Goal: Task Accomplishment & Management: Manage account settings

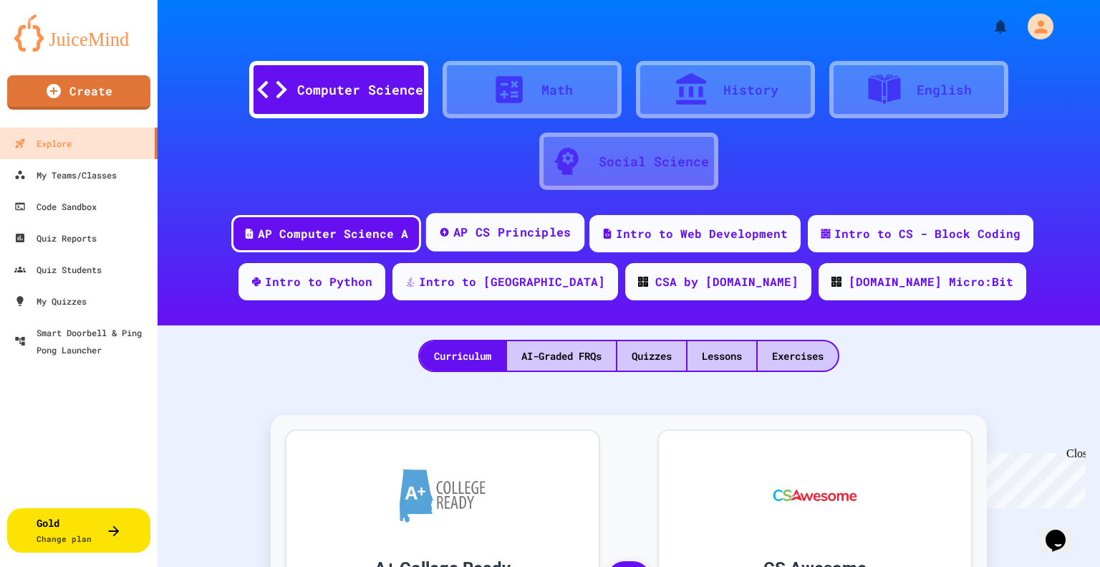
click at [469, 229] on div "AP CS Principles" at bounding box center [512, 232] width 118 height 18
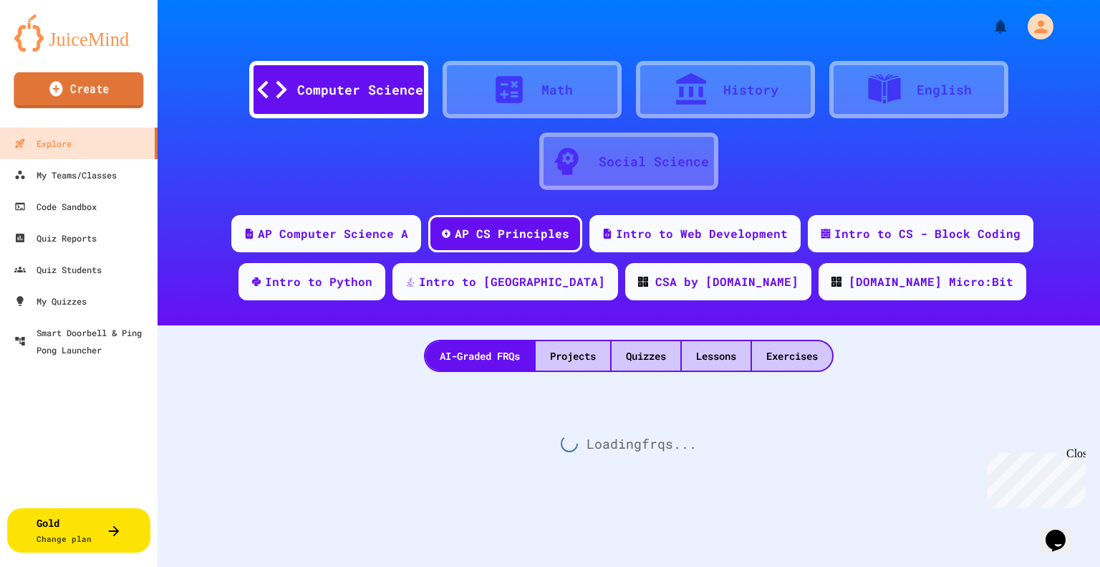
click at [96, 94] on link "Create" at bounding box center [79, 90] width 130 height 36
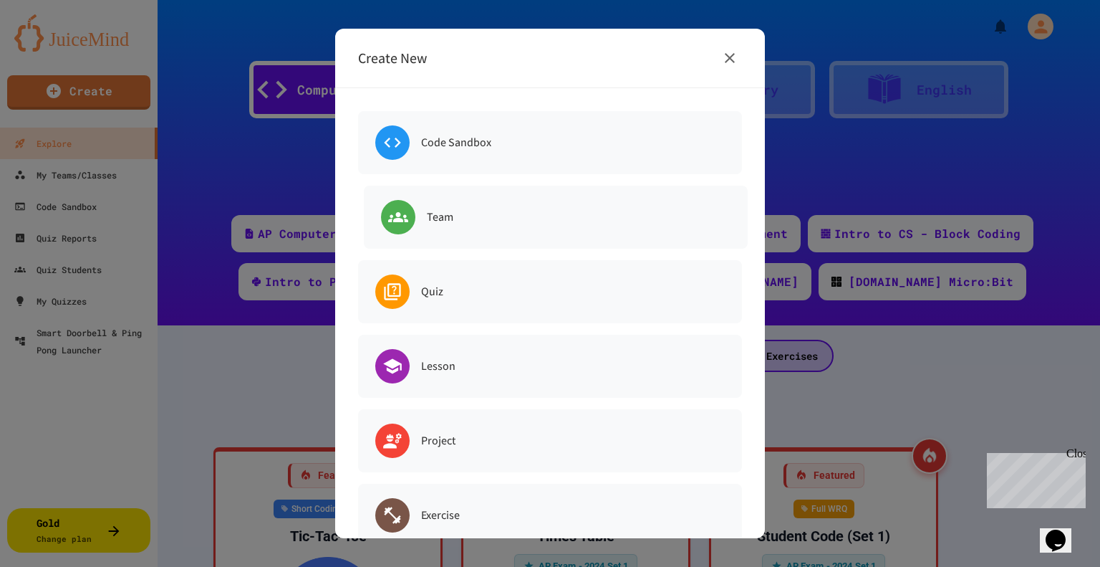
click at [467, 226] on div "Team" at bounding box center [556, 217] width 384 height 63
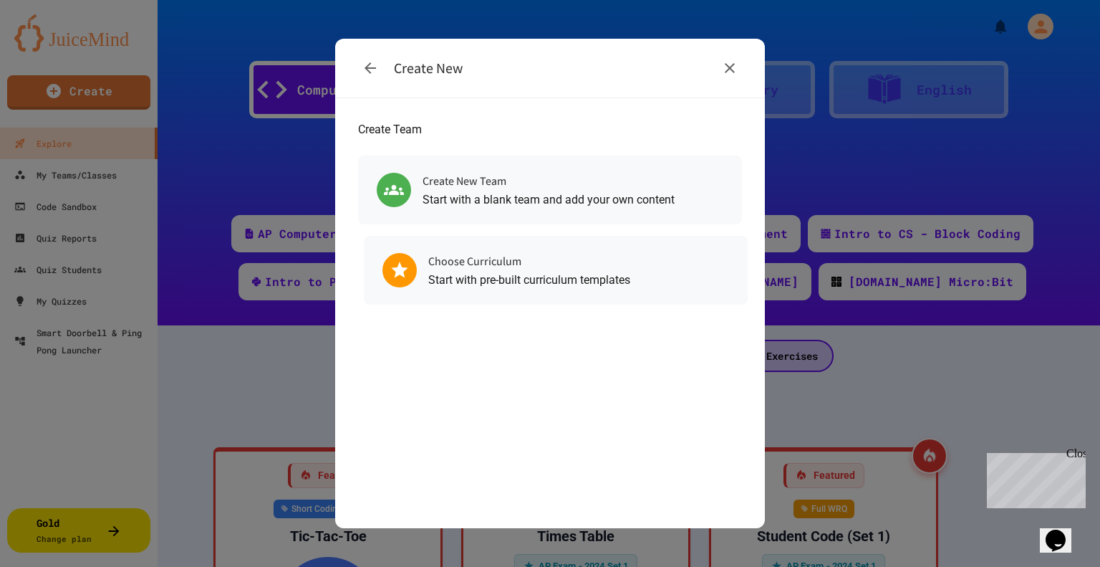
click at [461, 287] on p "Start with pre-built curriculum templates" at bounding box center [529, 279] width 202 height 17
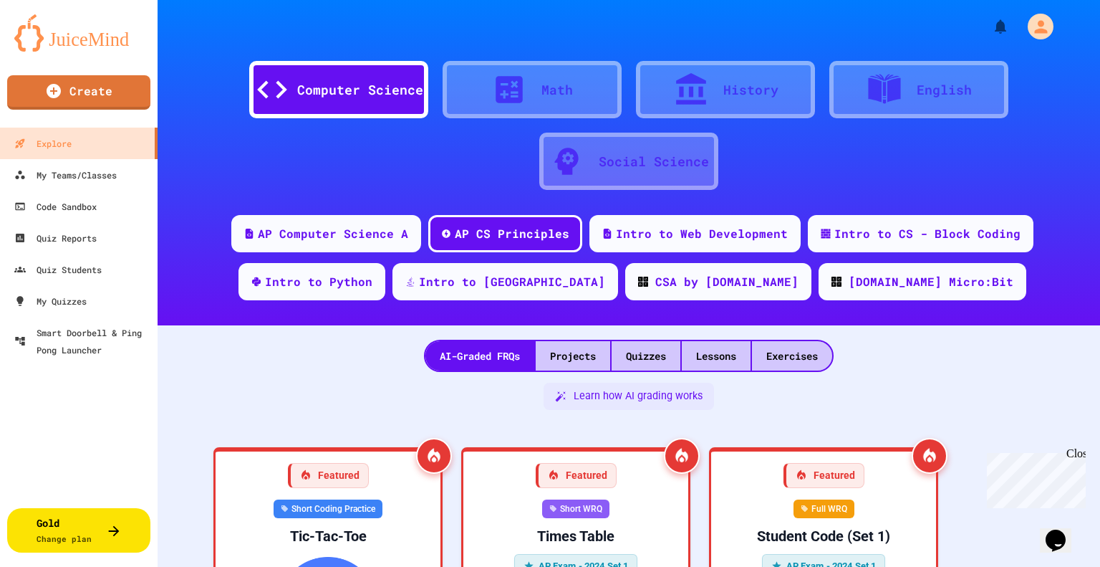
scroll to position [57, 0]
drag, startPoint x: 871, startPoint y: 218, endPoint x: 865, endPoint y: 298, distance: 80.4
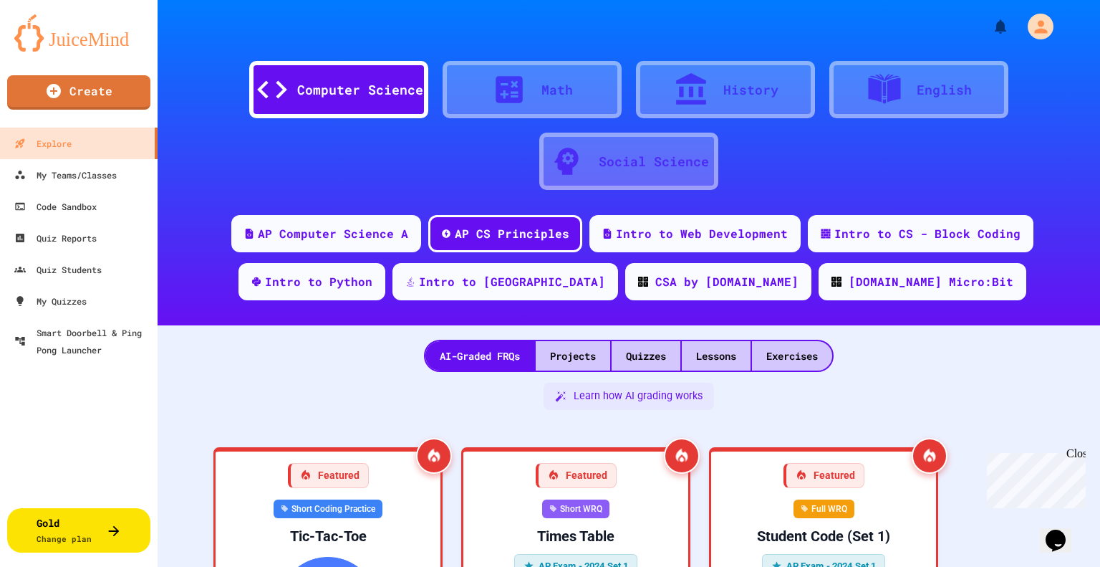
type input "**********"
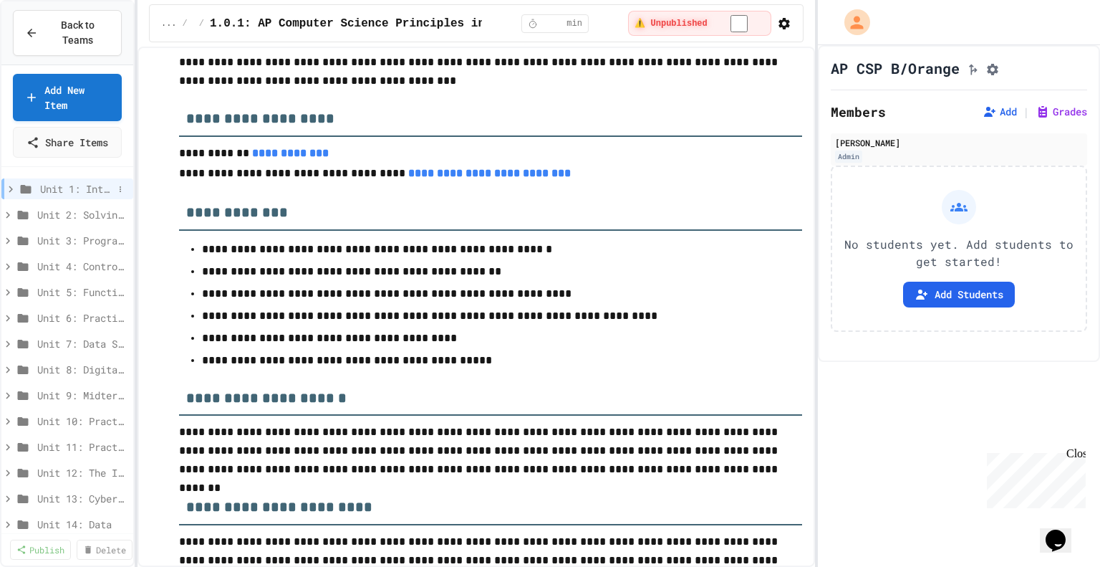
click at [9, 190] on icon at bounding box center [11, 189] width 4 height 6
click at [14, 261] on icon at bounding box center [16, 266] width 13 height 13
click at [9, 191] on icon at bounding box center [7, 189] width 13 height 13
click at [10, 188] on icon at bounding box center [10, 189] width 13 height 13
click at [48, 552] on link "Publish" at bounding box center [41, 548] width 62 height 21
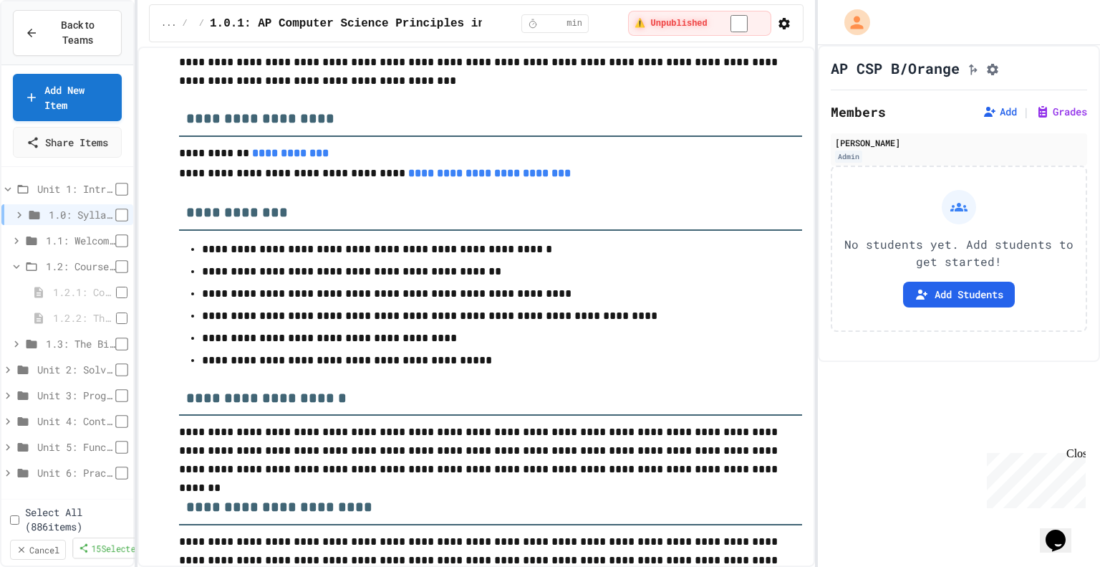
click at [102, 541] on link "15 Selected" at bounding box center [109, 547] width 74 height 21
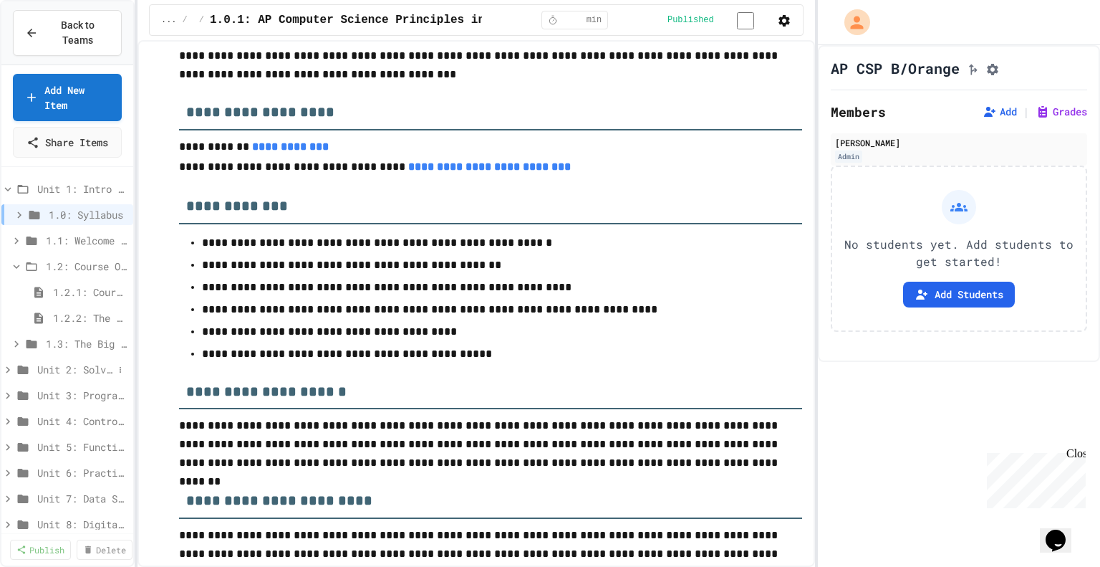
click at [8, 370] on icon at bounding box center [7, 369] width 13 height 13
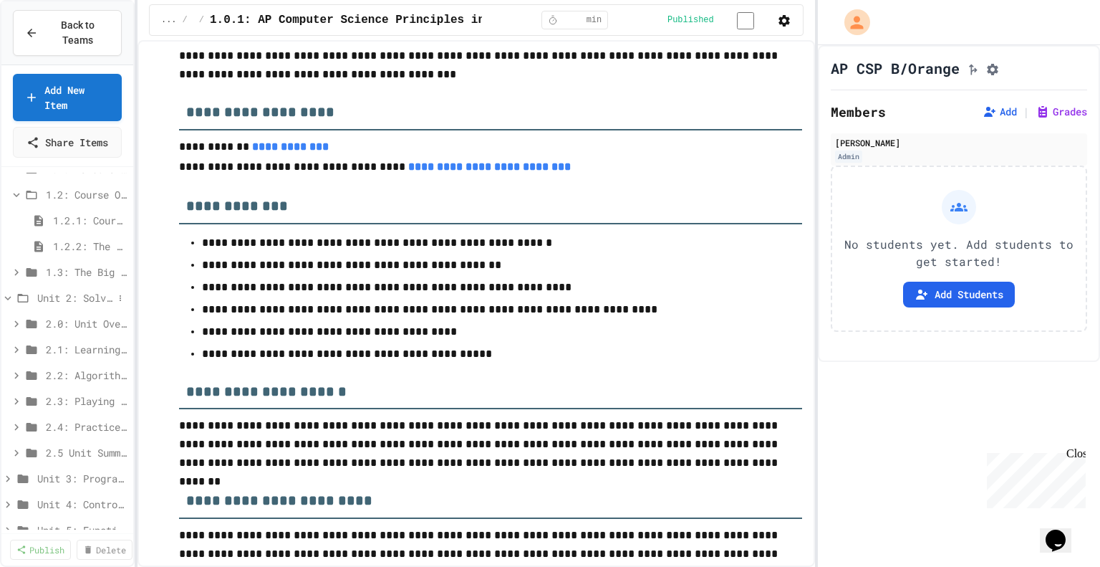
click at [12, 297] on icon at bounding box center [7, 298] width 13 height 13
click at [9, 293] on icon at bounding box center [7, 298] width 13 height 13
click at [47, 549] on link "Publish" at bounding box center [41, 547] width 60 height 21
click at [103, 539] on link "10 Selected" at bounding box center [108, 547] width 69 height 21
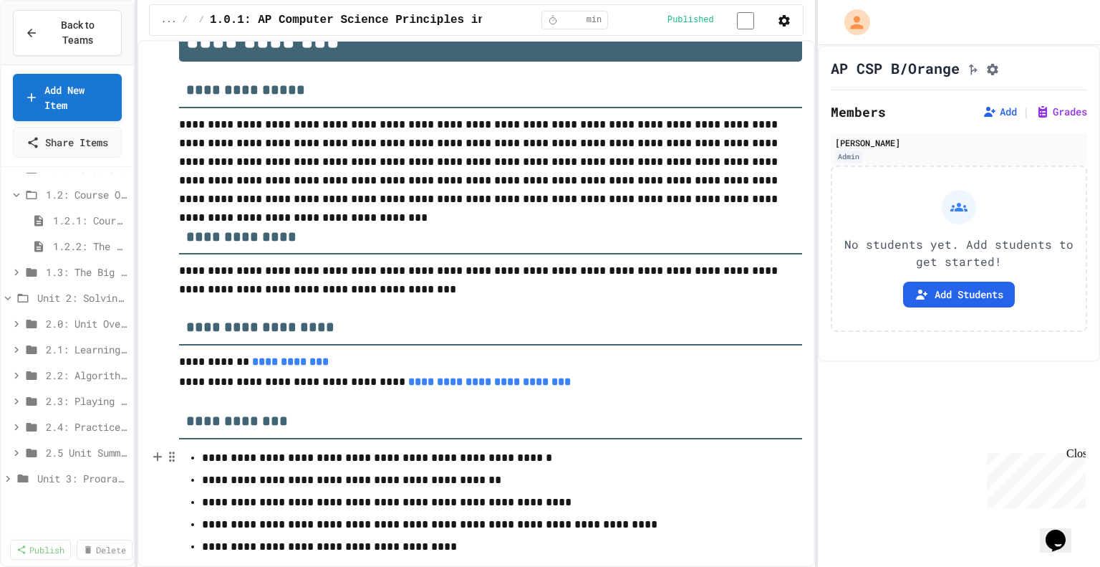
scroll to position [0, 0]
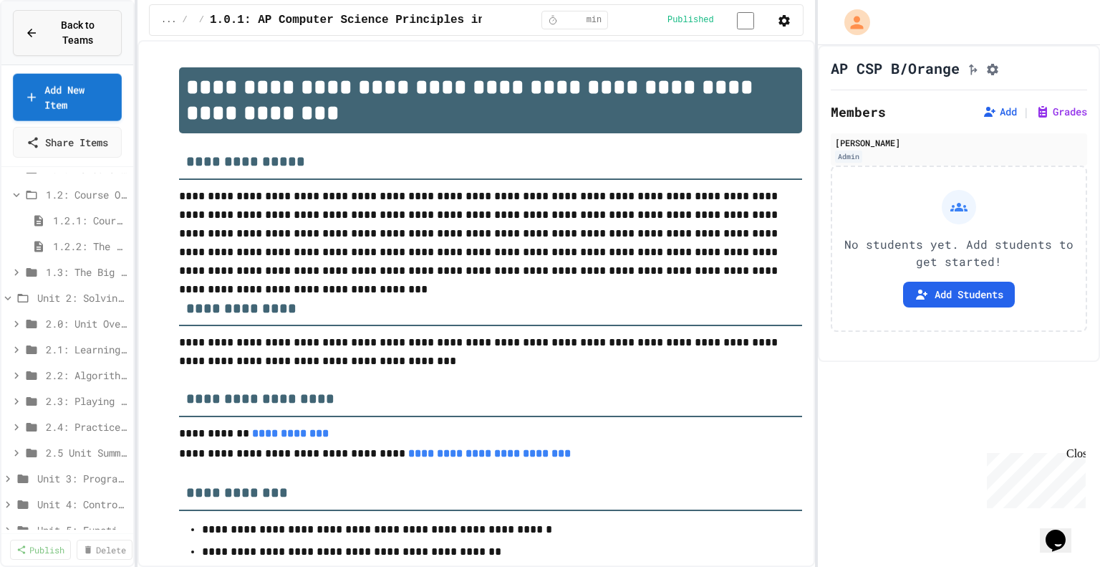
click at [85, 21] on span "Back to Teams" at bounding box center [78, 33] width 63 height 30
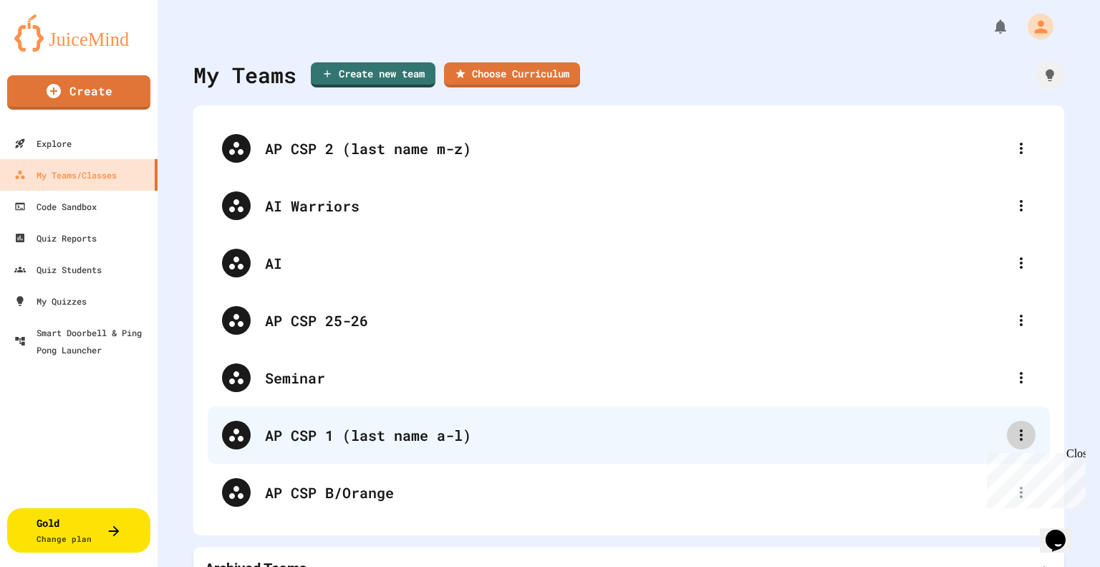
click at [1013, 433] on icon at bounding box center [1021, 434] width 17 height 17
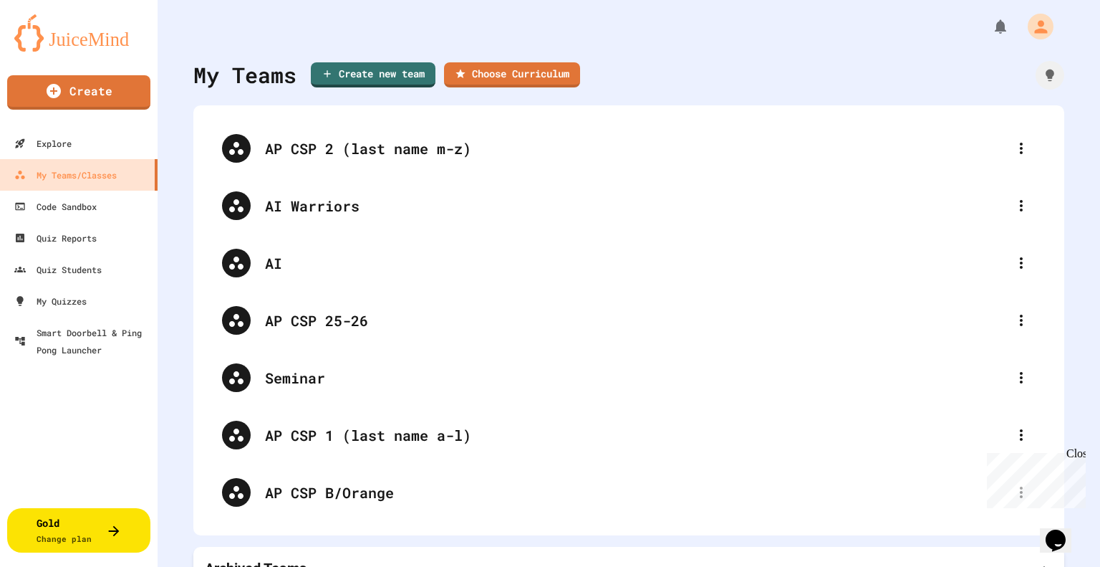
click at [1078, 458] on div "Close" at bounding box center [1076, 456] width 18 height 18
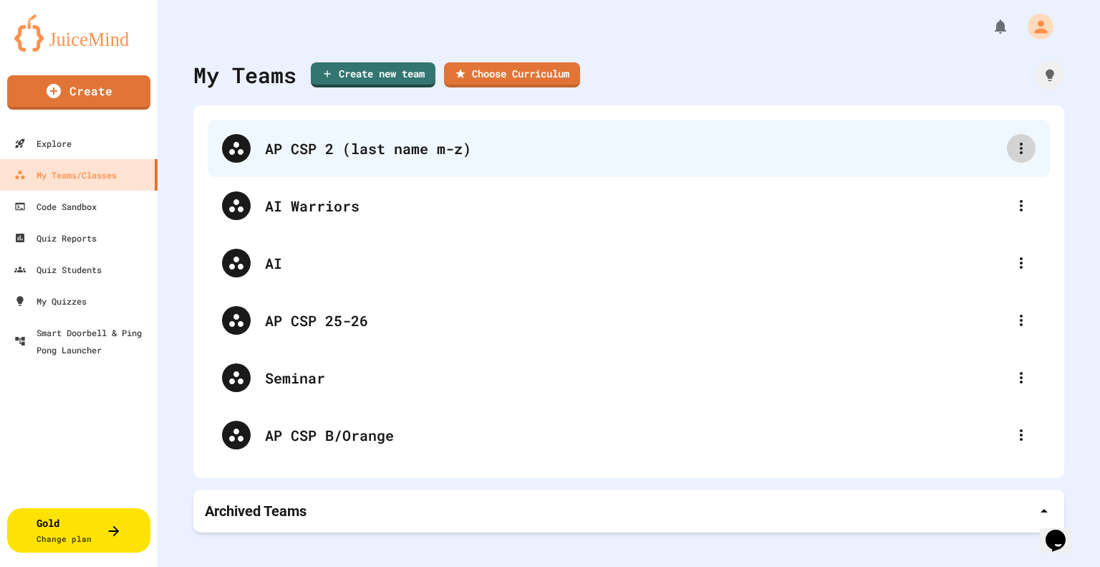
click at [1016, 154] on icon at bounding box center [1021, 148] width 17 height 17
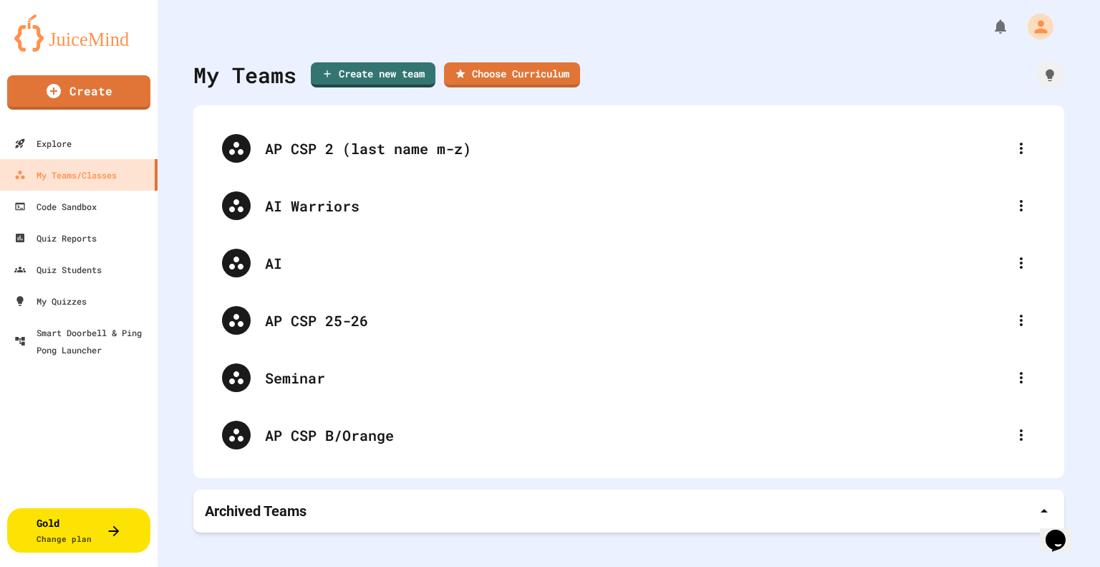
drag, startPoint x: 644, startPoint y: 258, endPoint x: 660, endPoint y: 256, distance: 16.6
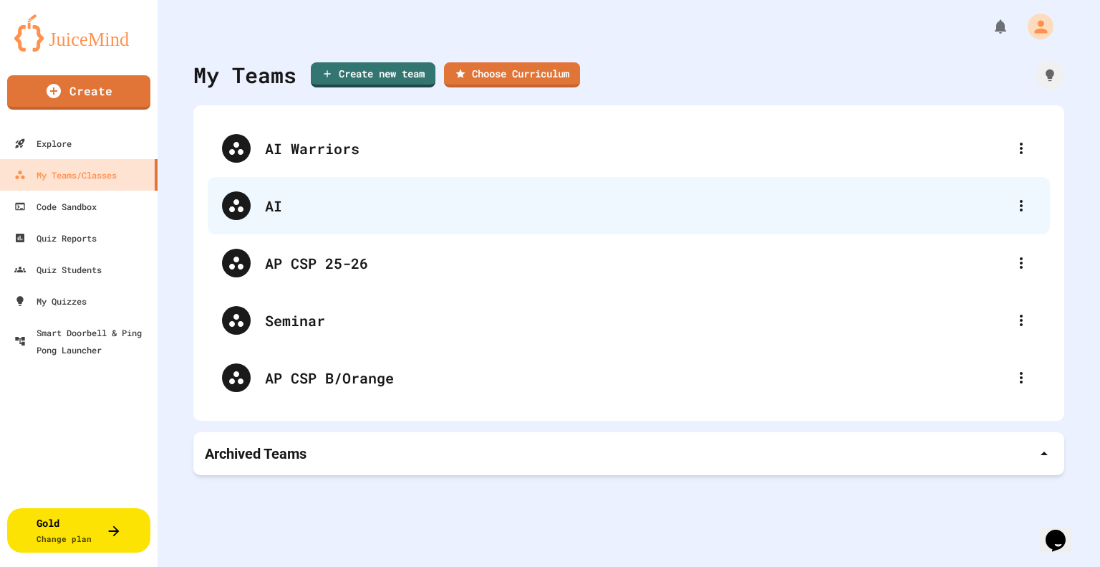
click at [874, 206] on div "AI" at bounding box center [636, 205] width 742 height 21
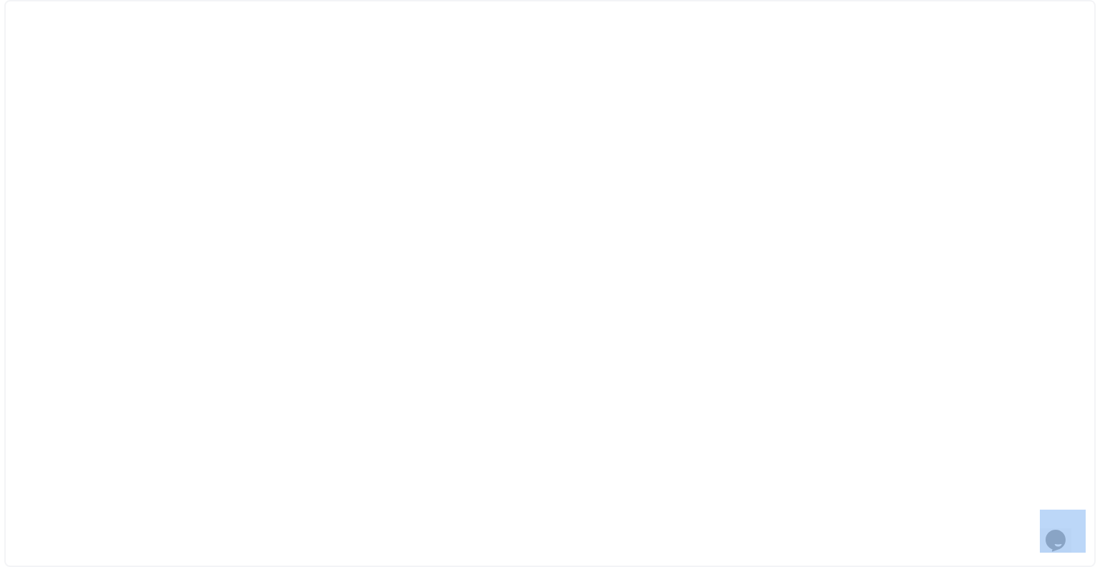
click at [874, 206] on div at bounding box center [550, 283] width 1092 height 567
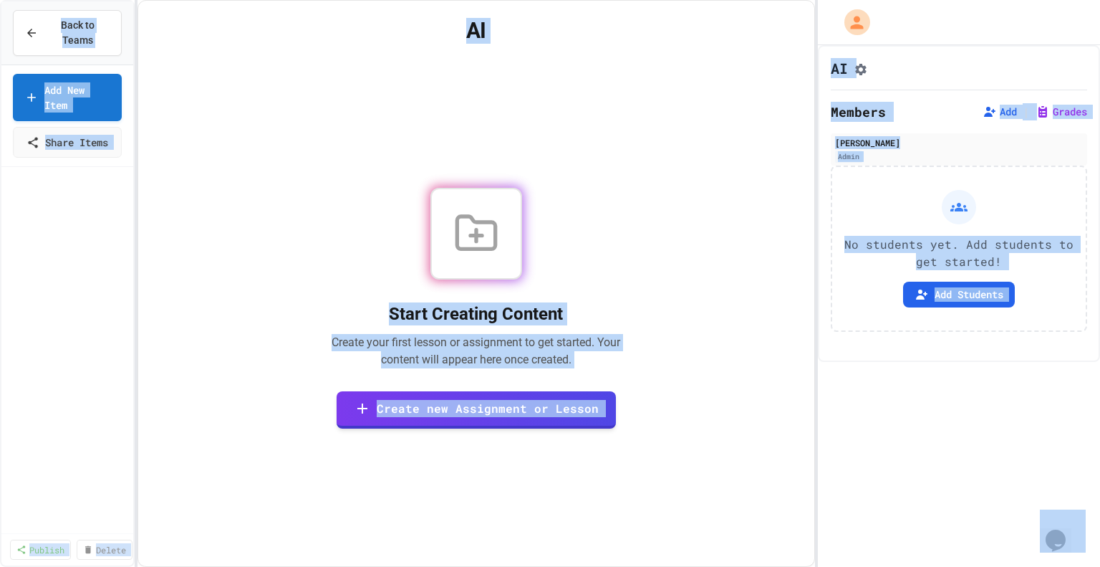
click at [339, 234] on div at bounding box center [476, 234] width 321 height 92
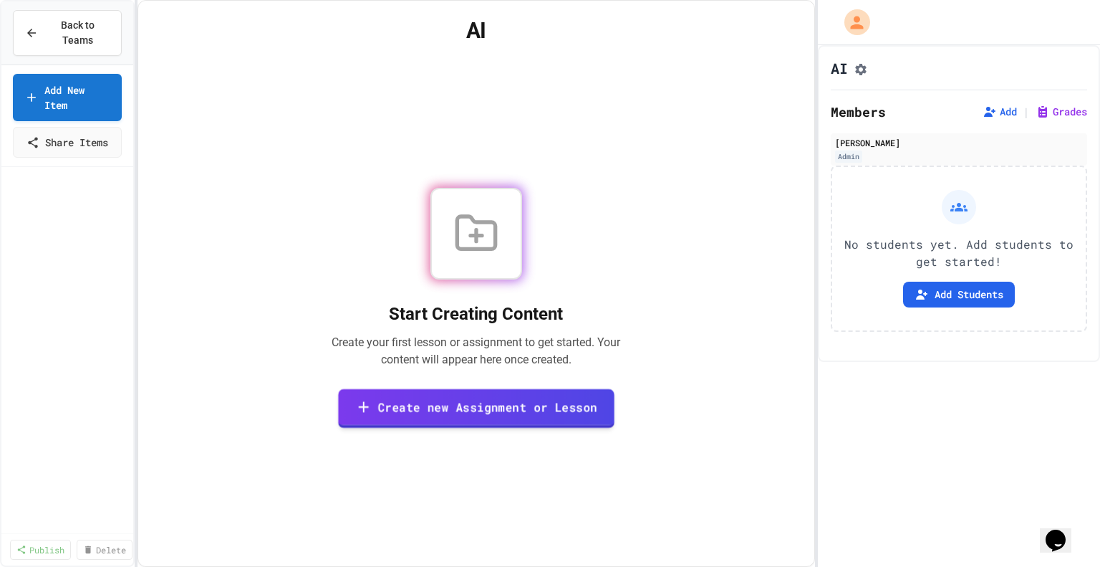
click at [509, 408] on link "Create new Assignment or Lesson" at bounding box center [476, 407] width 276 height 39
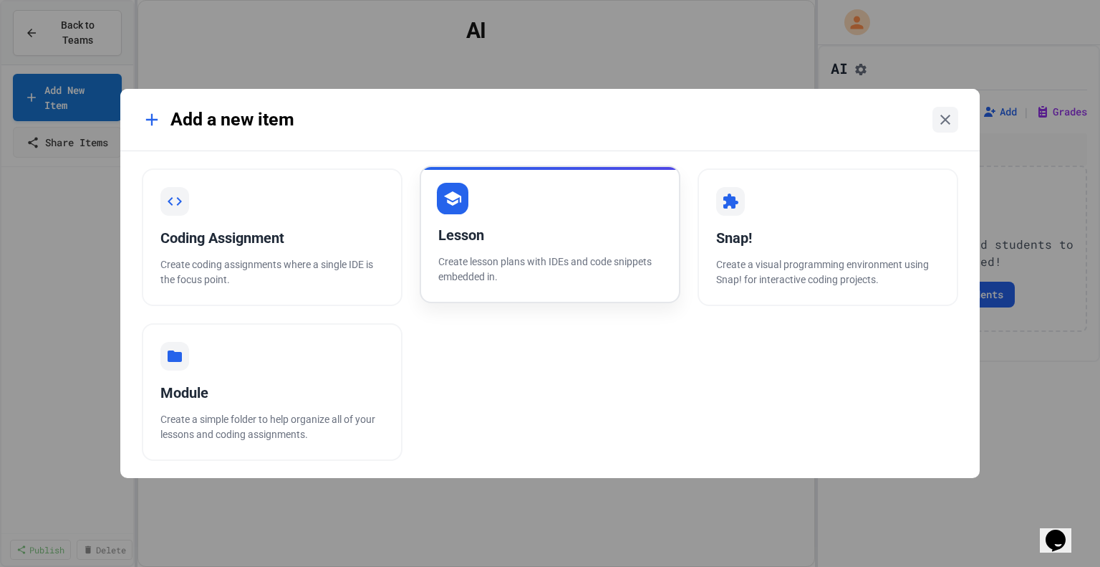
click at [599, 268] on p "Create lesson plans with IDEs and code snippets embedded in." at bounding box center [549, 269] width 223 height 30
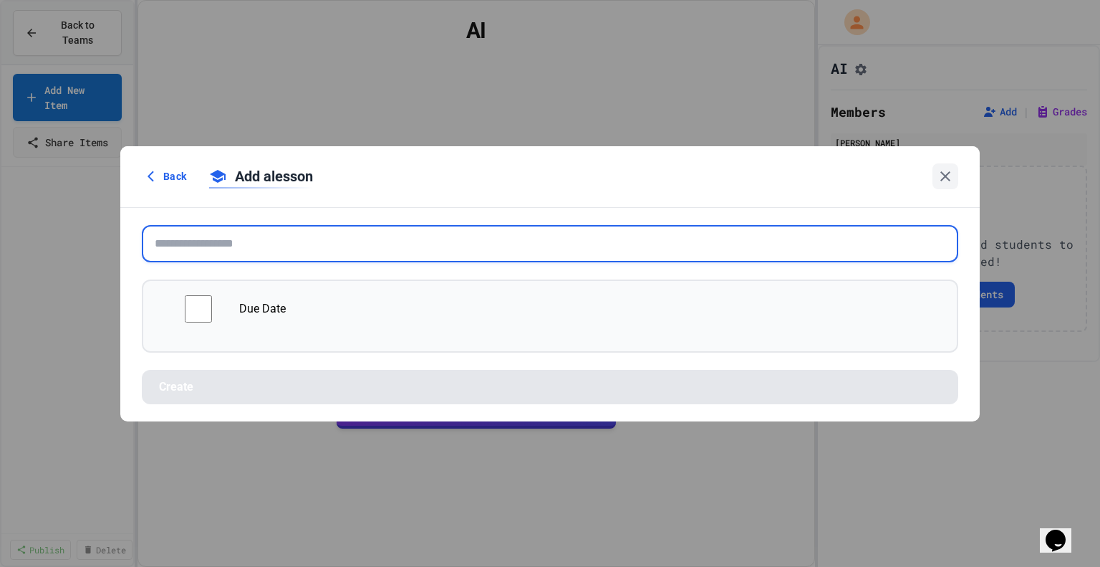
click at [198, 256] on input "text" at bounding box center [550, 243] width 817 height 37
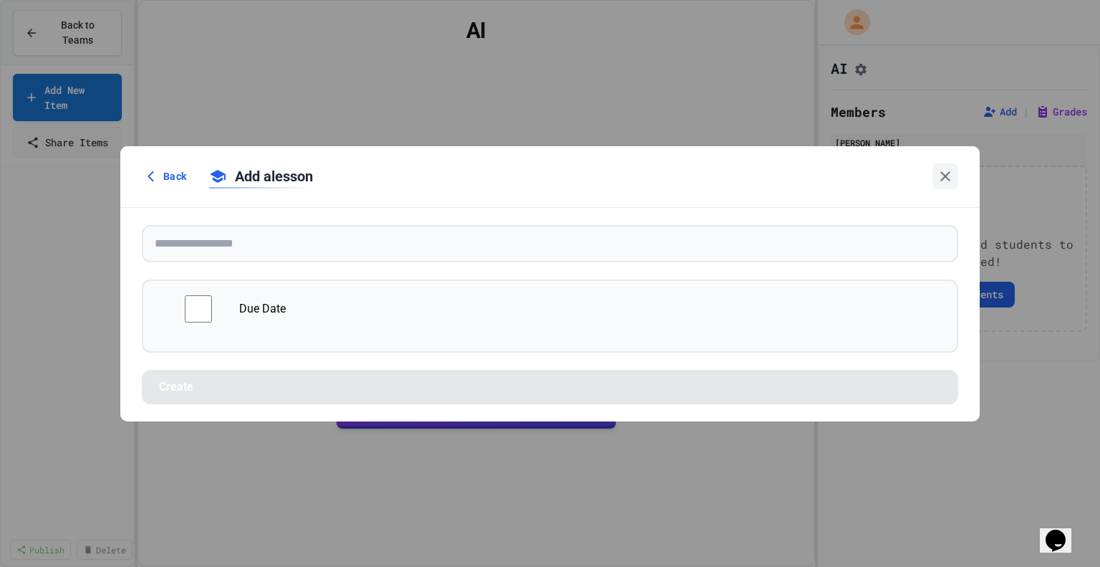
drag, startPoint x: 266, startPoint y: 305, endPoint x: 304, endPoint y: 307, distance: 38.0
click at [267, 305] on div "Due Date" at bounding box center [550, 308] width 785 height 27
click at [943, 184] on icon at bounding box center [945, 176] width 17 height 17
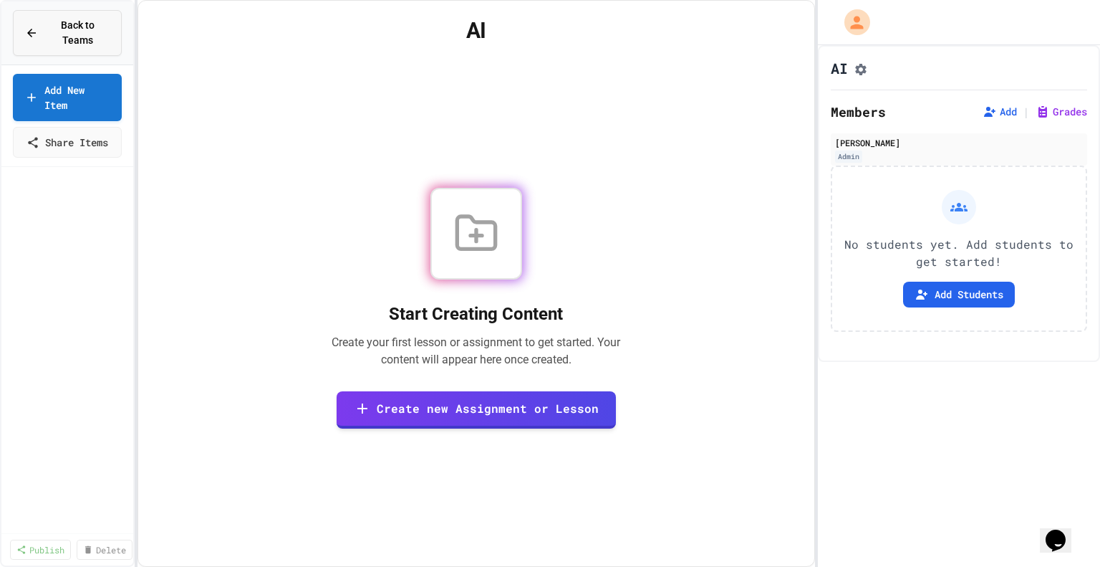
click at [29, 42] on div "Back to Teams" at bounding box center [67, 33] width 85 height 30
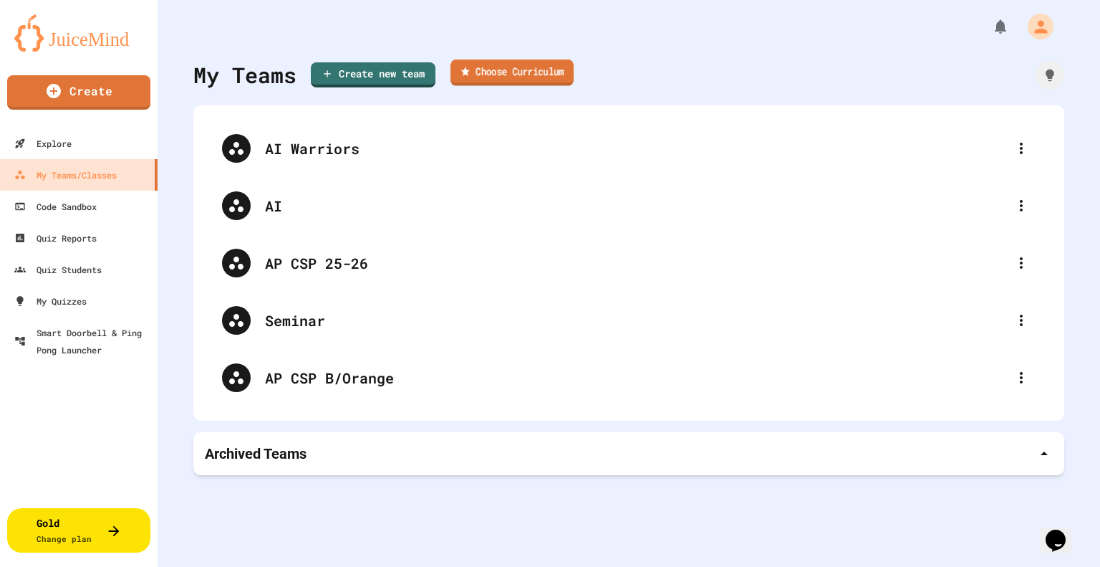
click at [539, 80] on link "Choose Curriculum" at bounding box center [512, 72] width 123 height 27
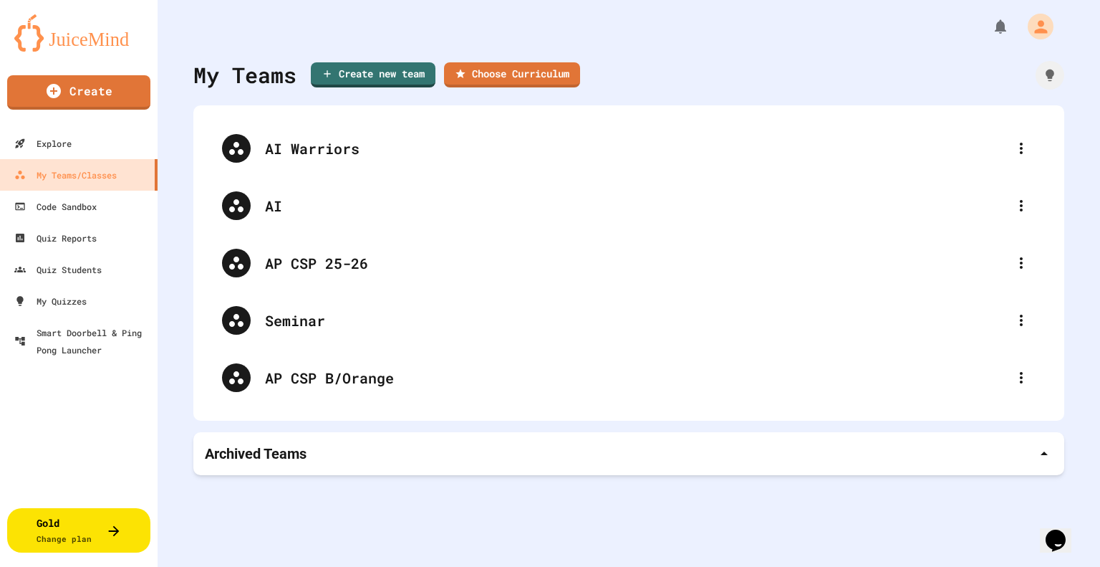
click at [112, 120] on div at bounding box center [550, 283] width 1100 height 567
click at [1013, 154] on icon at bounding box center [1021, 148] width 17 height 17
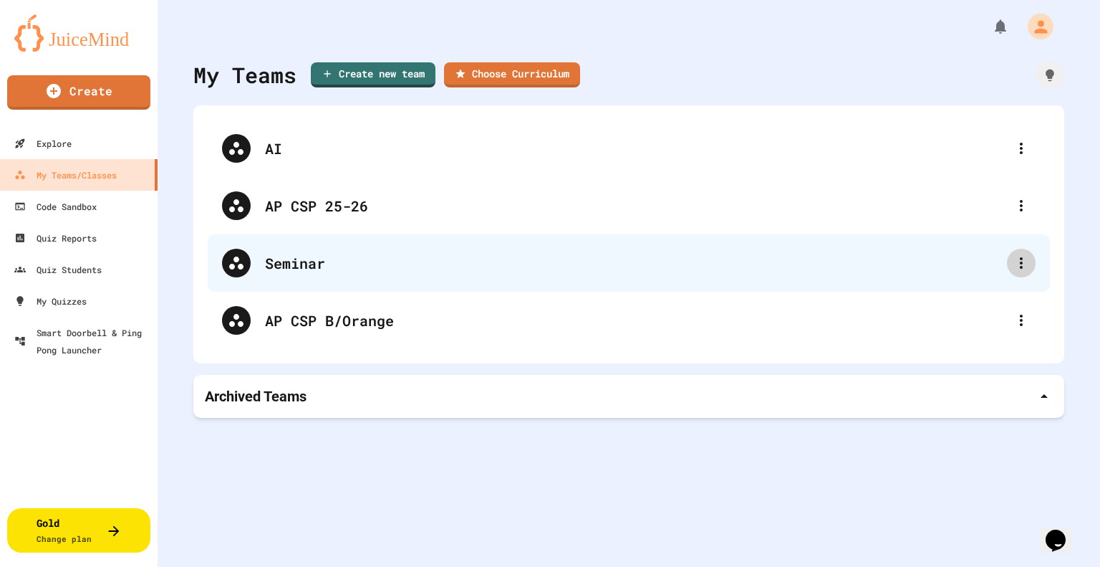
click at [1013, 260] on icon at bounding box center [1021, 262] width 17 height 17
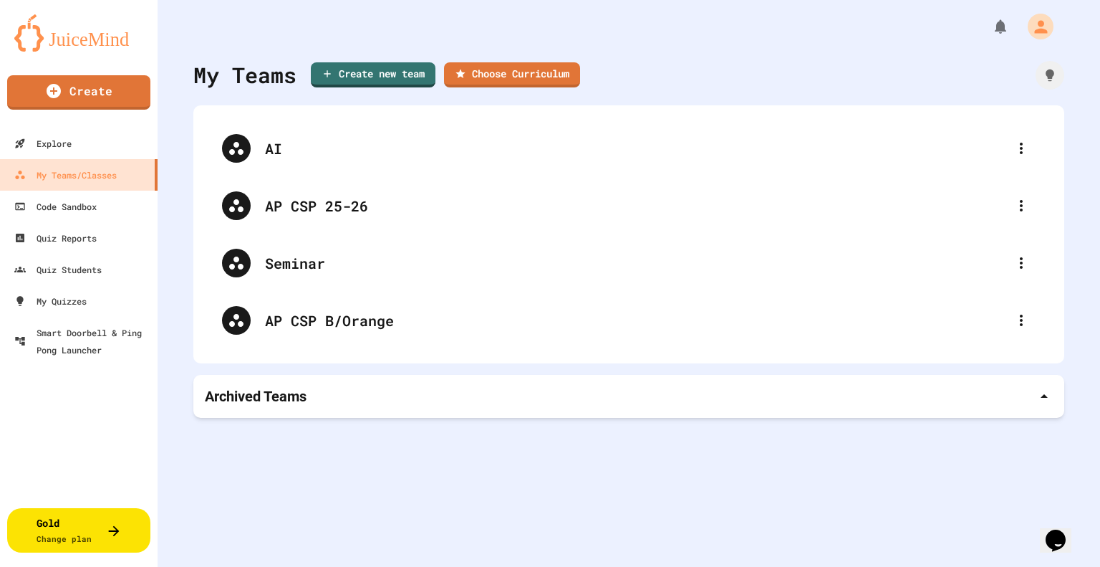
click at [1014, 566] on div at bounding box center [550, 568] width 1100 height 0
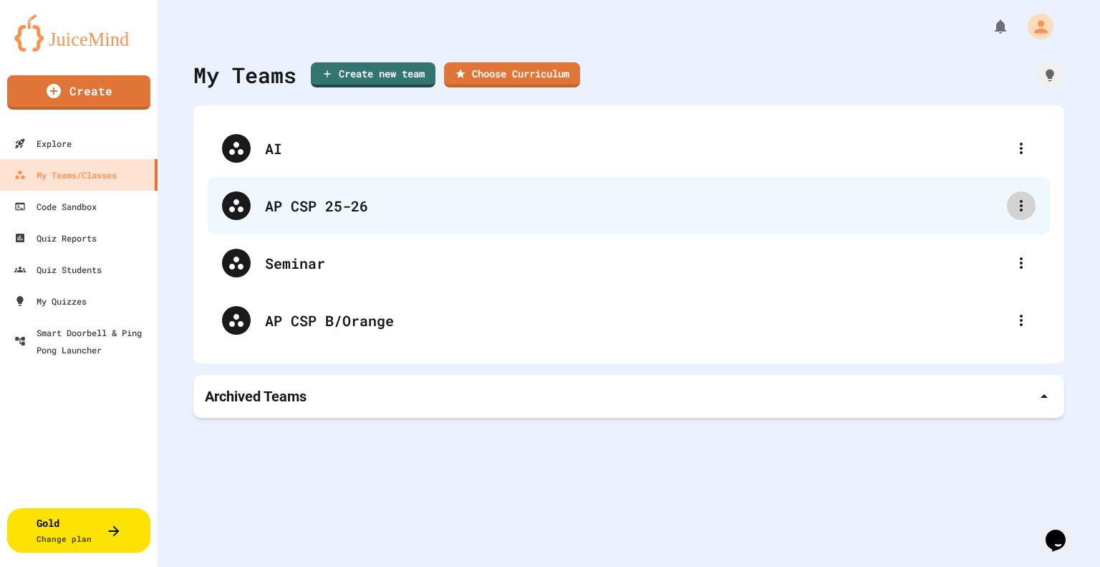
click at [1013, 208] on icon at bounding box center [1021, 205] width 17 height 17
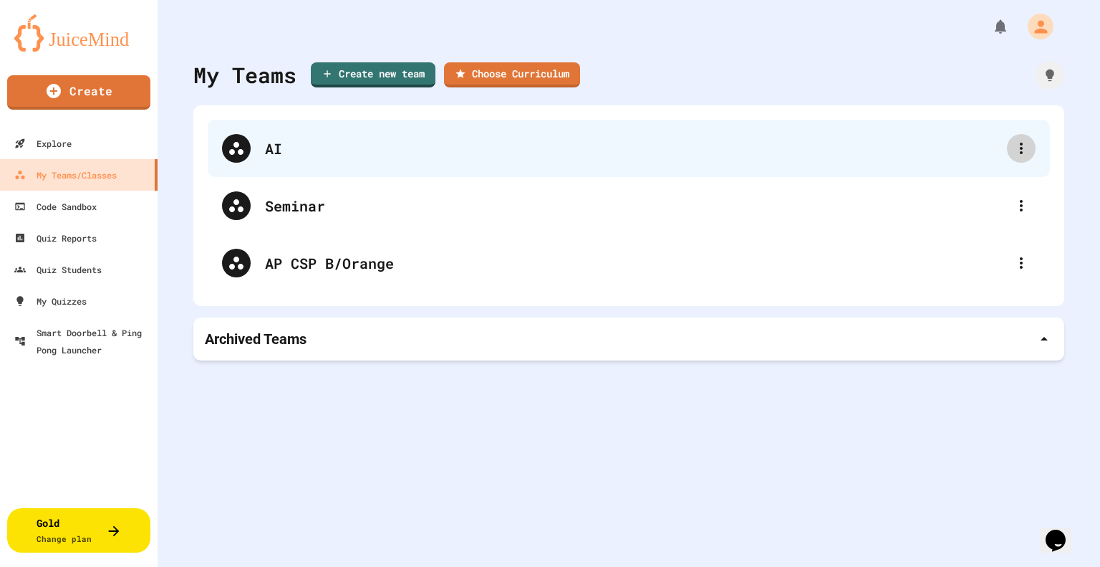
click at [1013, 154] on icon at bounding box center [1021, 148] width 17 height 17
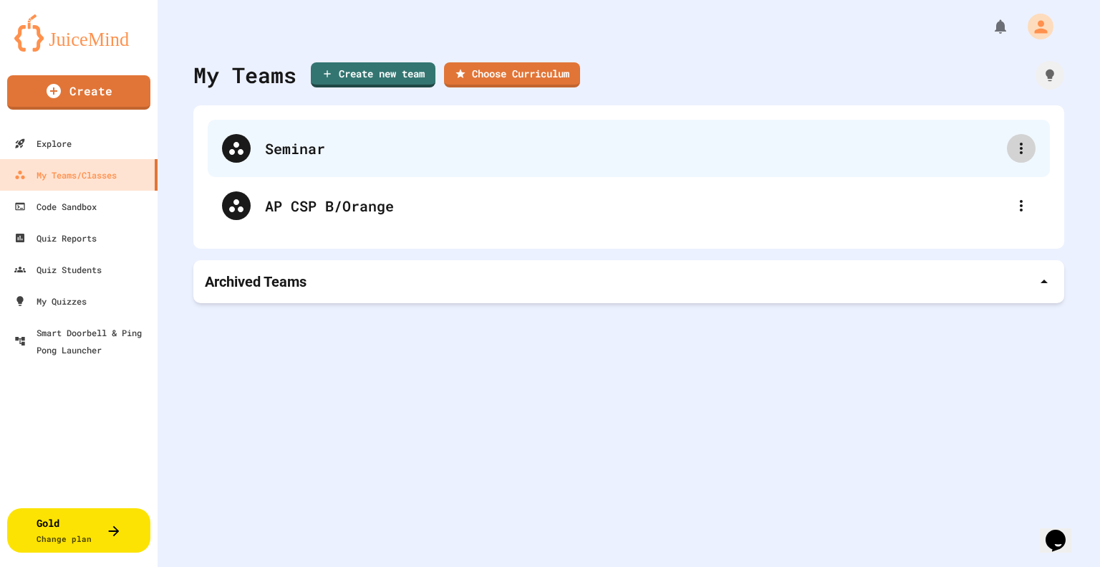
click at [1013, 149] on icon at bounding box center [1021, 148] width 17 height 17
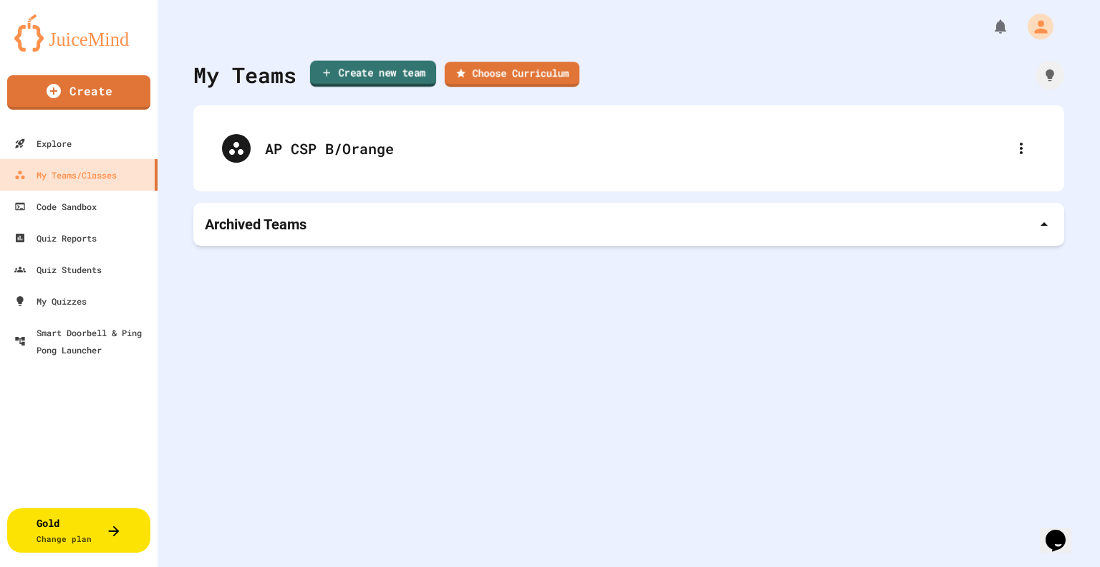
click at [407, 70] on link "Create new team" at bounding box center [373, 74] width 126 height 27
type input "**********"
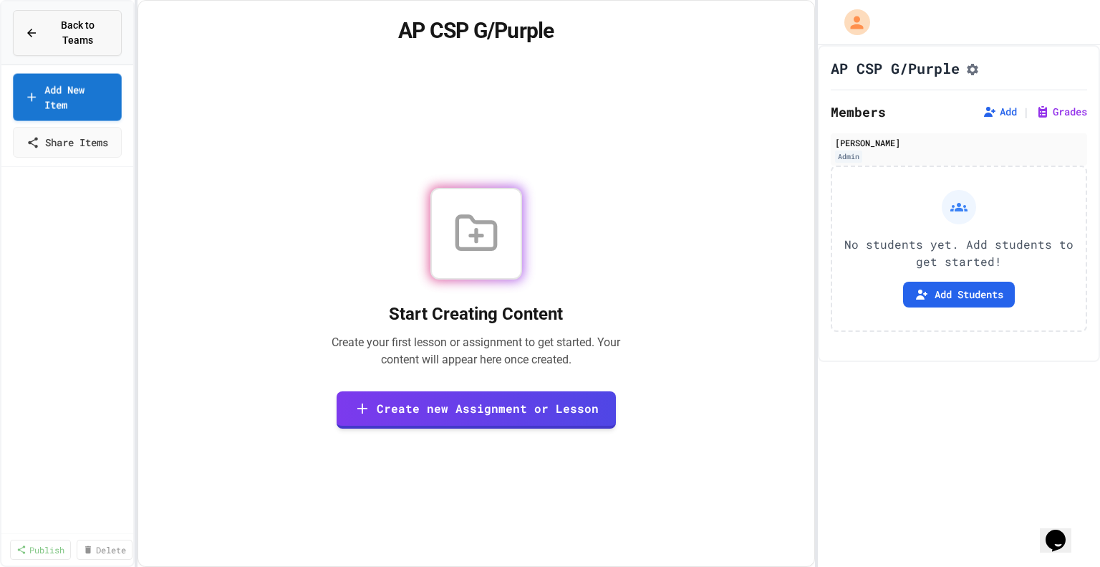
click at [59, 45] on span "Back to Teams" at bounding box center [78, 33] width 63 height 30
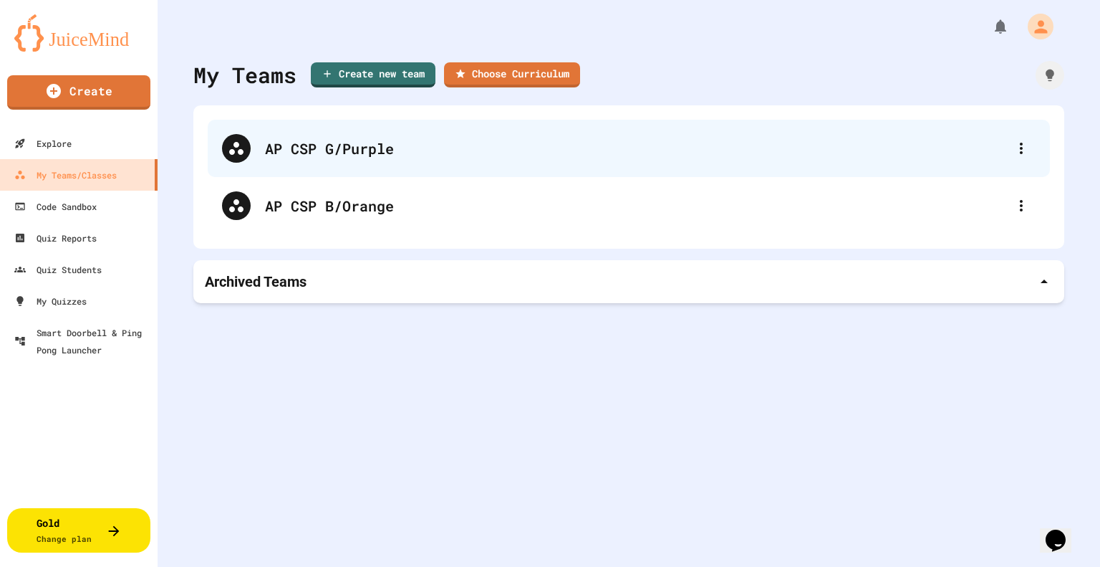
click at [382, 157] on div "AP CSP G/Purple" at bounding box center [636, 148] width 742 height 21
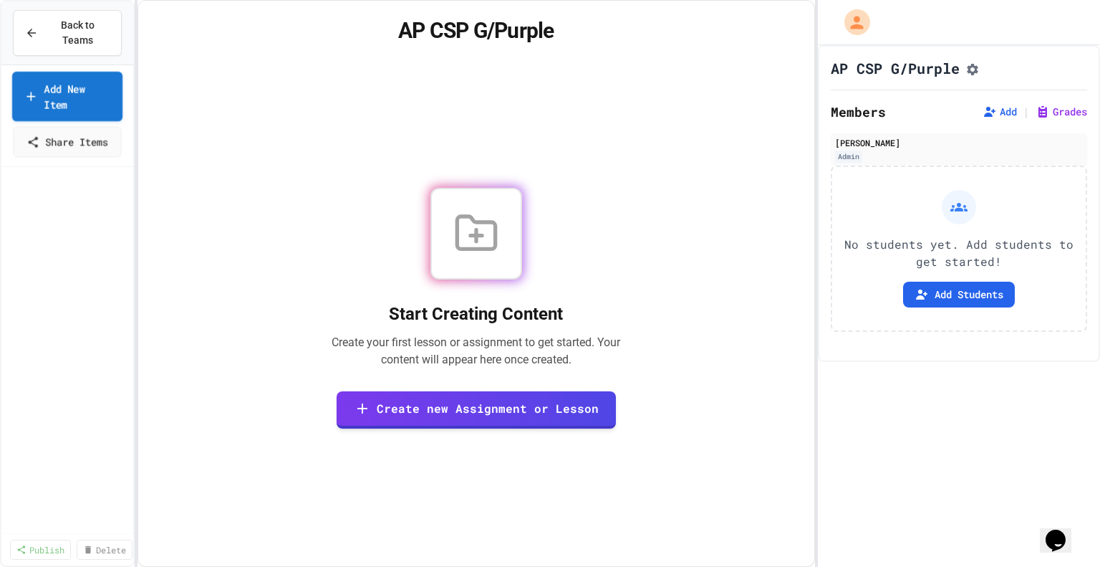
click at [79, 100] on link "Add New Item" at bounding box center [67, 96] width 110 height 49
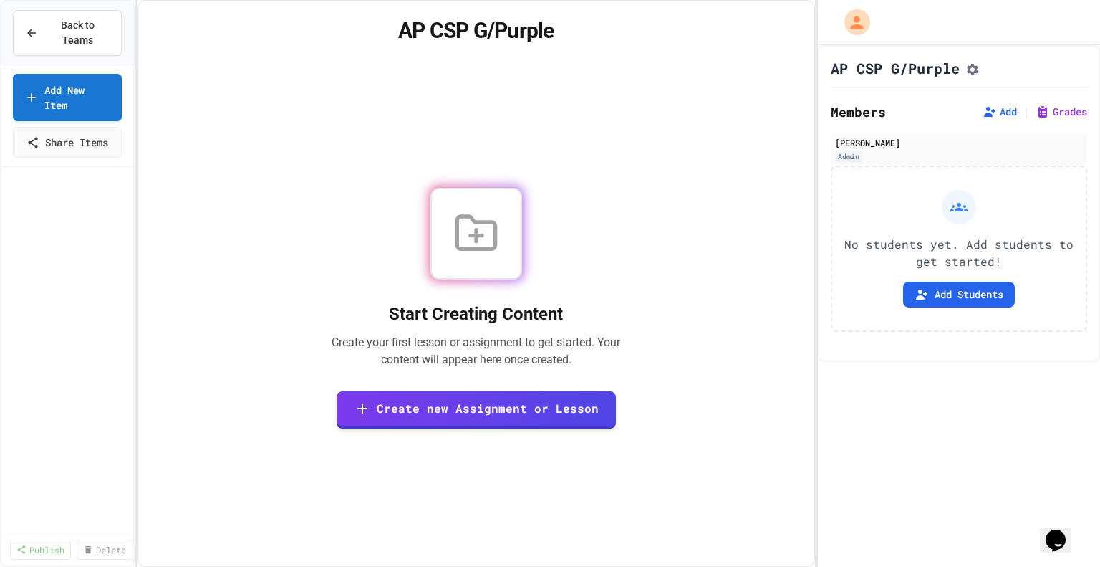
click at [742, 357] on div at bounding box center [550, 283] width 1100 height 567
click at [77, 37] on span "Back to Teams" at bounding box center [78, 33] width 63 height 30
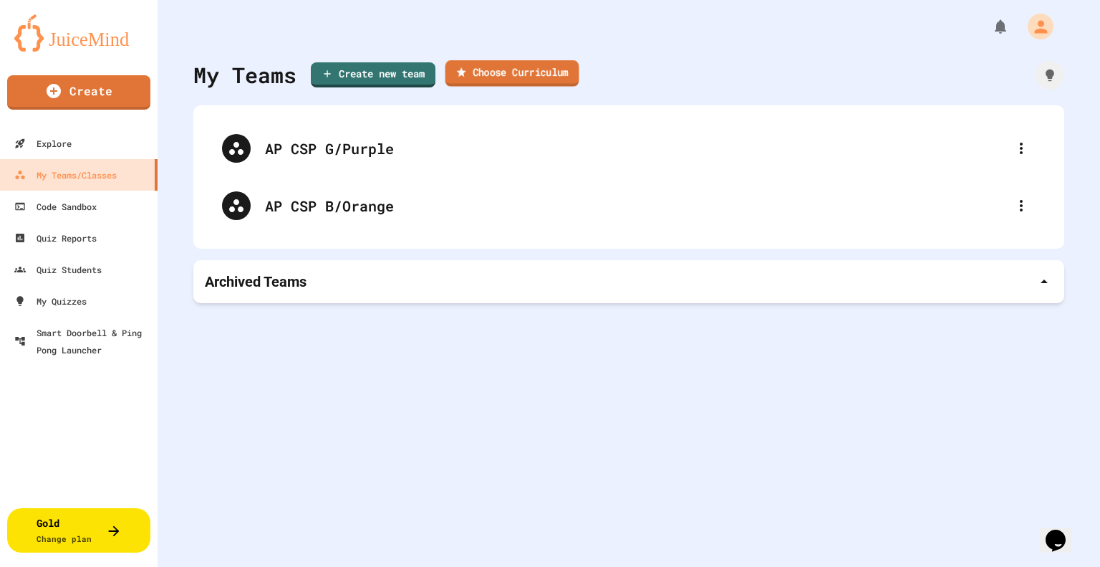
click at [466, 74] on icon at bounding box center [461, 71] width 9 height 9
type input "**********"
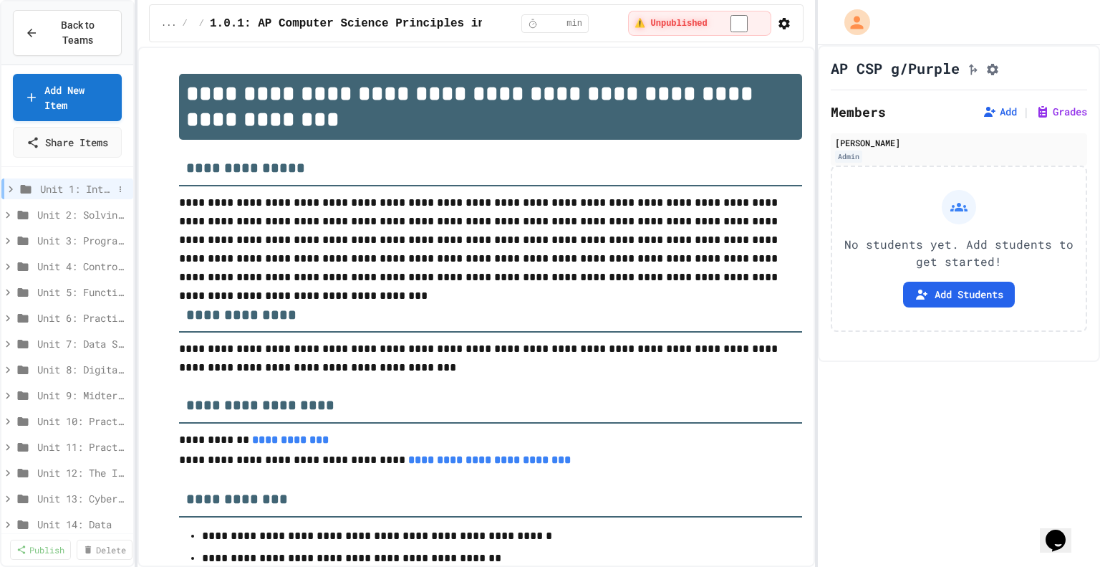
click at [6, 188] on icon at bounding box center [10, 189] width 13 height 13
click at [51, 558] on link "Publish" at bounding box center [40, 547] width 59 height 21
click at [80, 548] on link "0 Selected" at bounding box center [107, 548] width 72 height 21
click at [91, 547] on link "15 Selected" at bounding box center [109, 548] width 77 height 21
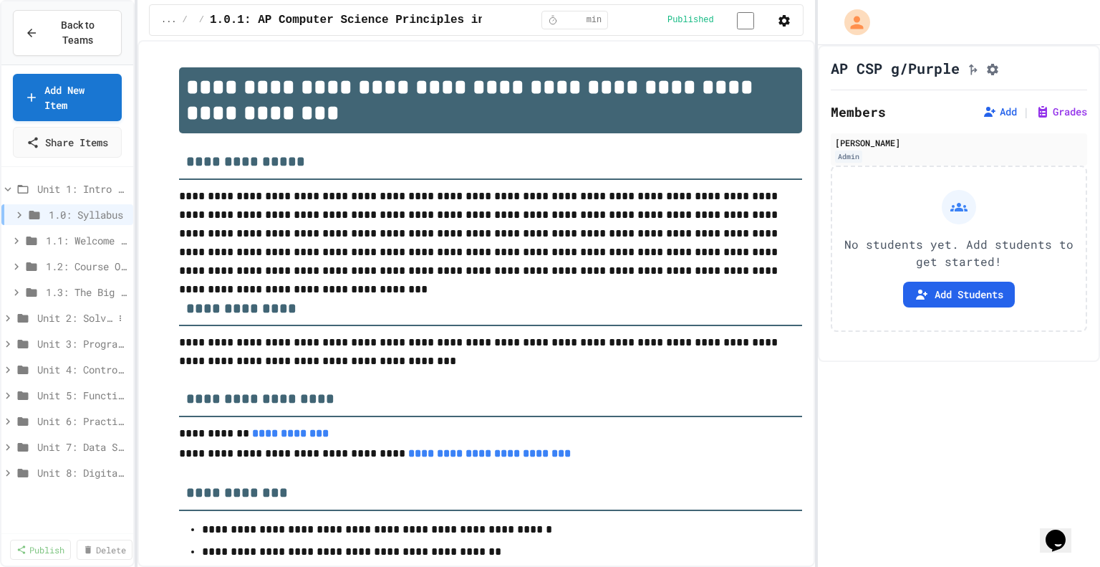
click at [7, 317] on icon at bounding box center [8, 317] width 4 height 6
click at [6, 317] on icon at bounding box center [8, 318] width 6 height 4
click at [6, 317] on icon at bounding box center [7, 318] width 13 height 13
click at [52, 552] on link "Publish" at bounding box center [40, 547] width 59 height 21
click at [95, 538] on link "31 Selected" at bounding box center [110, 548] width 76 height 21
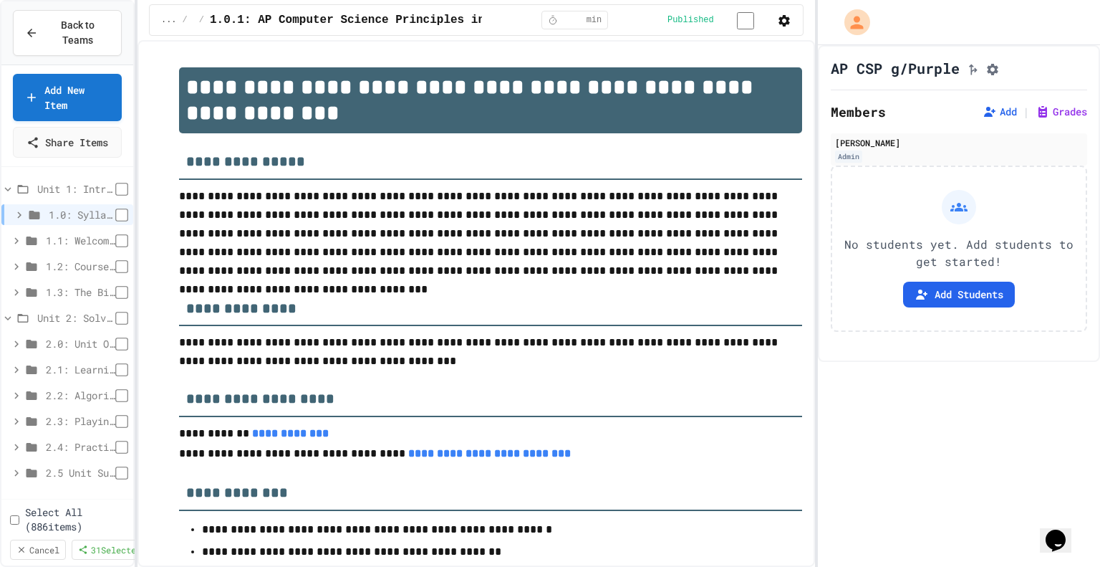
click at [77, 34] on span "Back to Teams" at bounding box center [78, 33] width 63 height 30
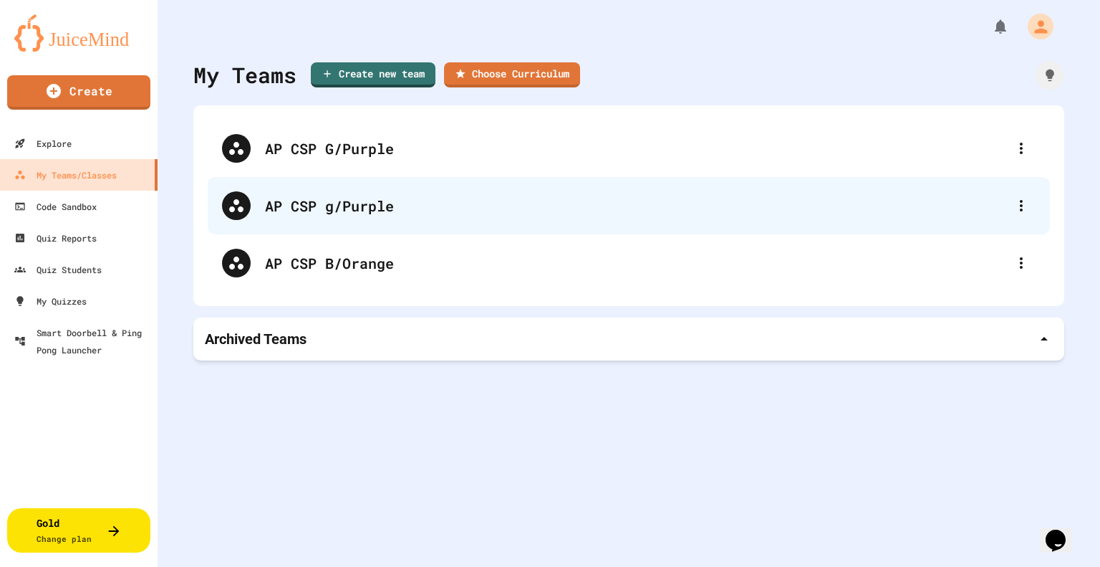
click at [375, 199] on div "AP CSP g/Purple" at bounding box center [636, 205] width 742 height 21
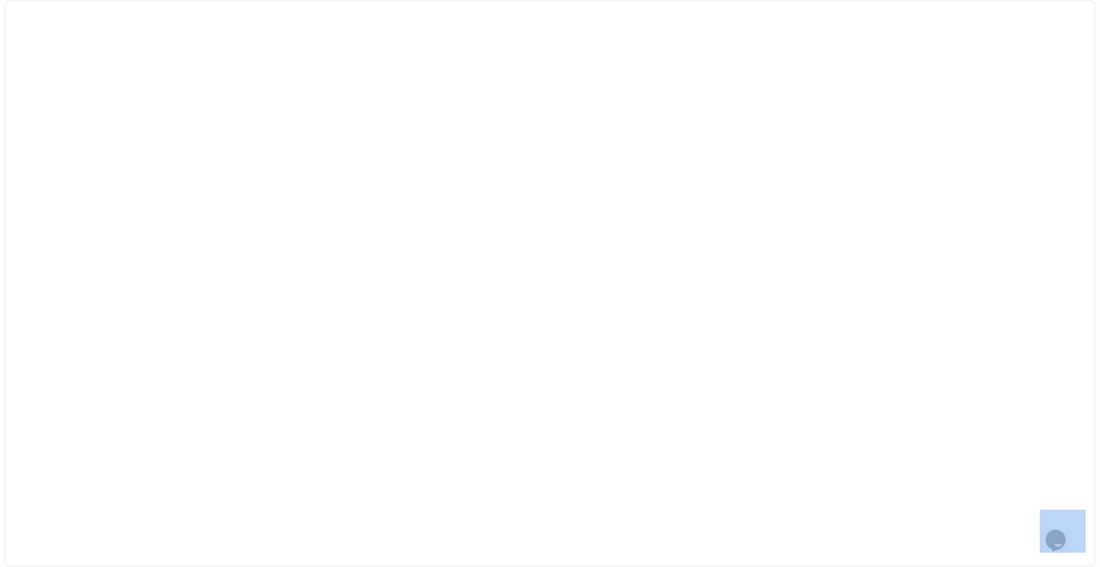
click at [375, 199] on div at bounding box center [550, 283] width 1092 height 567
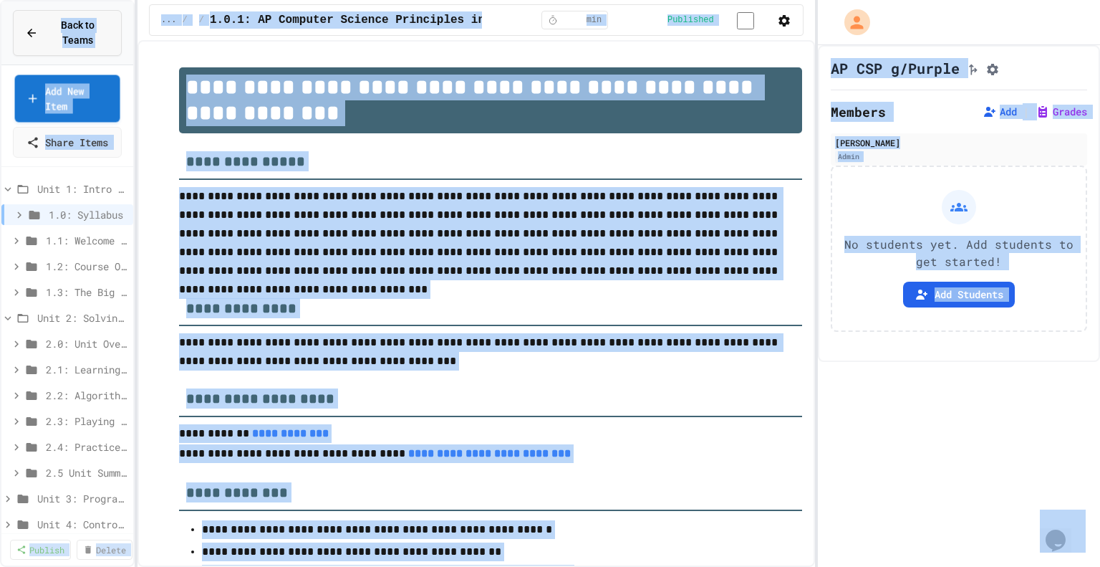
click at [31, 29] on icon at bounding box center [31, 33] width 9 height 9
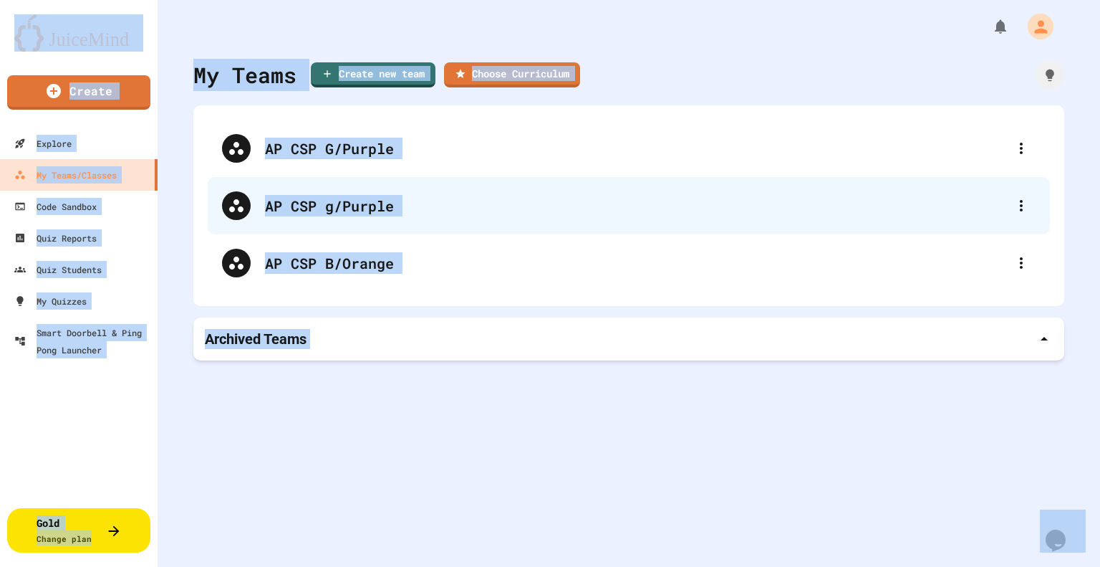
click at [649, 208] on div "AP CSP g/Purple" at bounding box center [636, 205] width 742 height 21
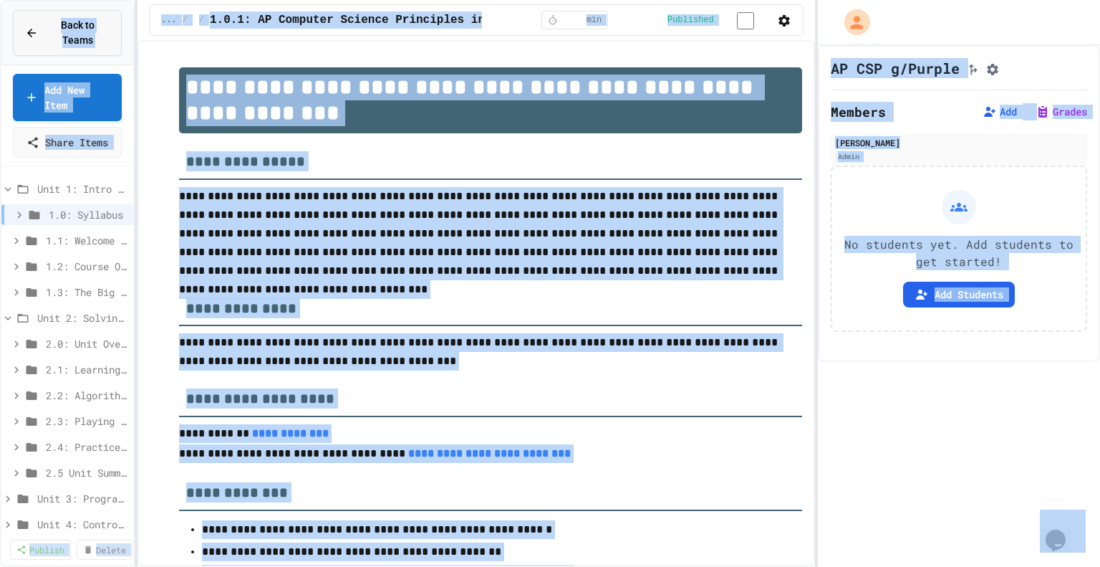
click at [35, 29] on icon at bounding box center [31, 33] width 13 height 13
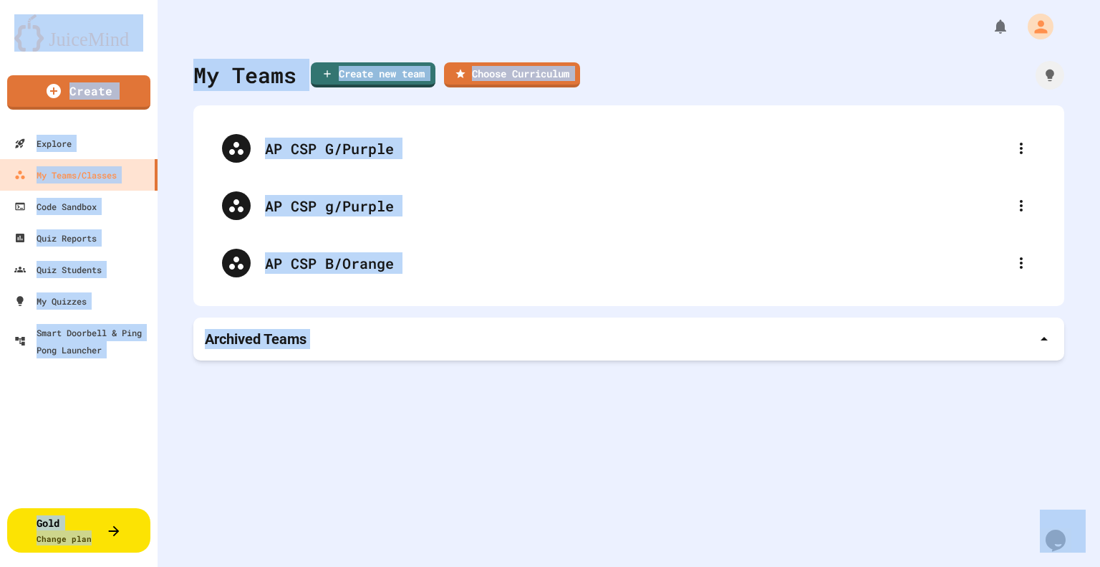
click at [890, 479] on div "My Teams Create new team Choose Curriculum AP CSP G/Purple AP CSP g/Purple AP C…" at bounding box center [629, 283] width 943 height 567
click at [673, 460] on div "My Teams Create new team Choose Curriculum AP CSP G/Purple AP CSP g/Purple AP C…" at bounding box center [629, 283] width 943 height 567
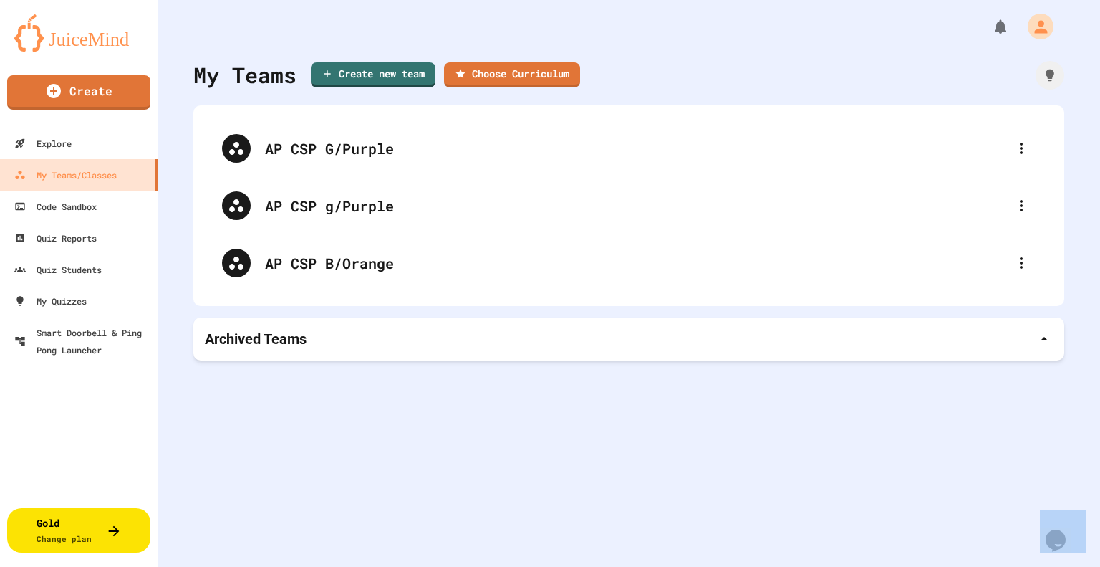
click at [674, 460] on div "My Teams Create new team Choose Curriculum AP CSP G/Purple AP CSP g/Purple AP C…" at bounding box center [629, 283] width 943 height 567
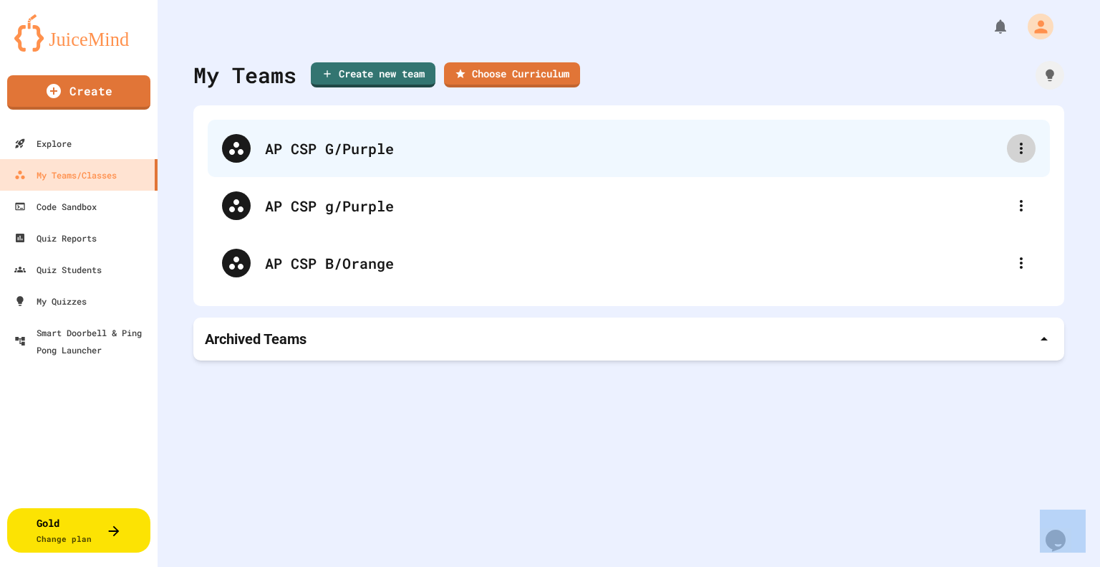
click at [1007, 157] on div at bounding box center [1021, 148] width 29 height 29
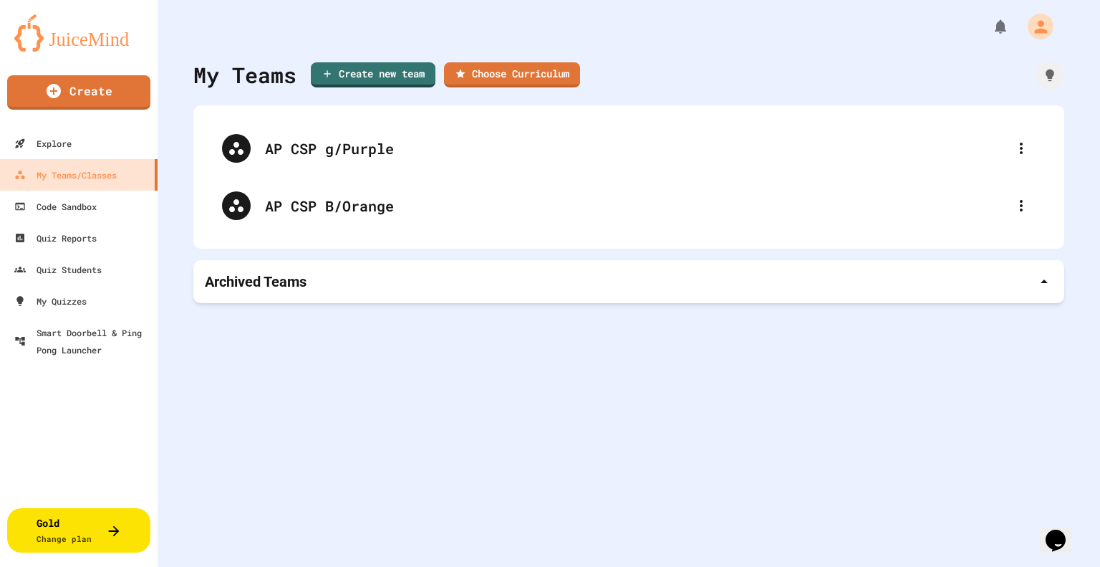
drag, startPoint x: 625, startPoint y: 416, endPoint x: 622, endPoint y: 409, distance: 8.0
click at [625, 415] on div "My Teams Create new team Choose Curriculum AP CSP g/Purple AP CSP B/Orange Arch…" at bounding box center [629, 283] width 943 height 567
